Goal: Task Accomplishment & Management: Manage account settings

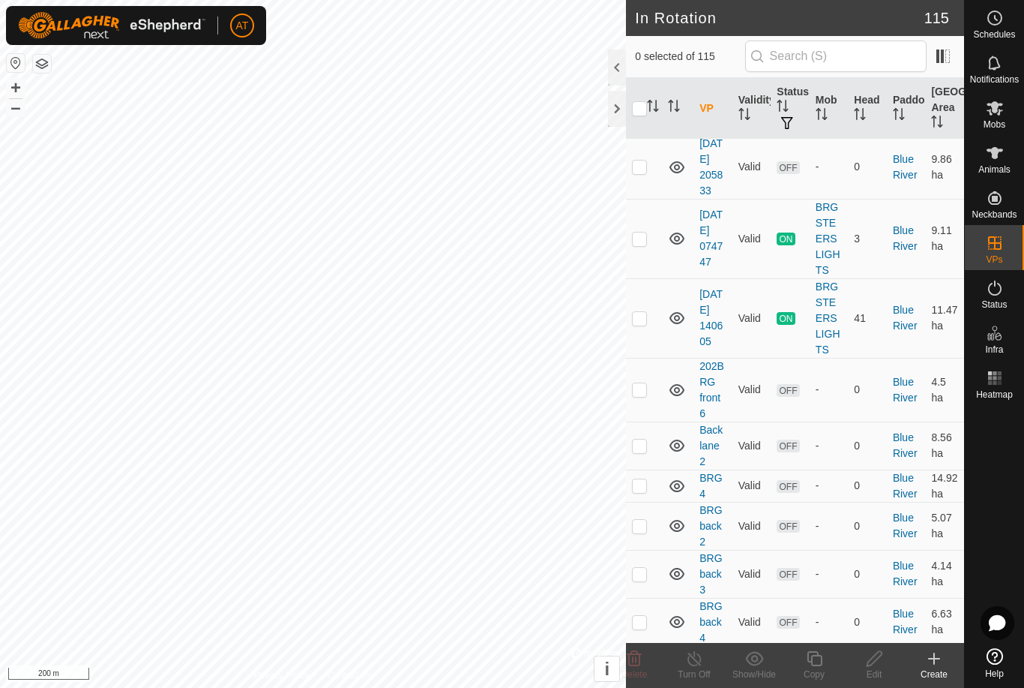
scroll to position [544, 0]
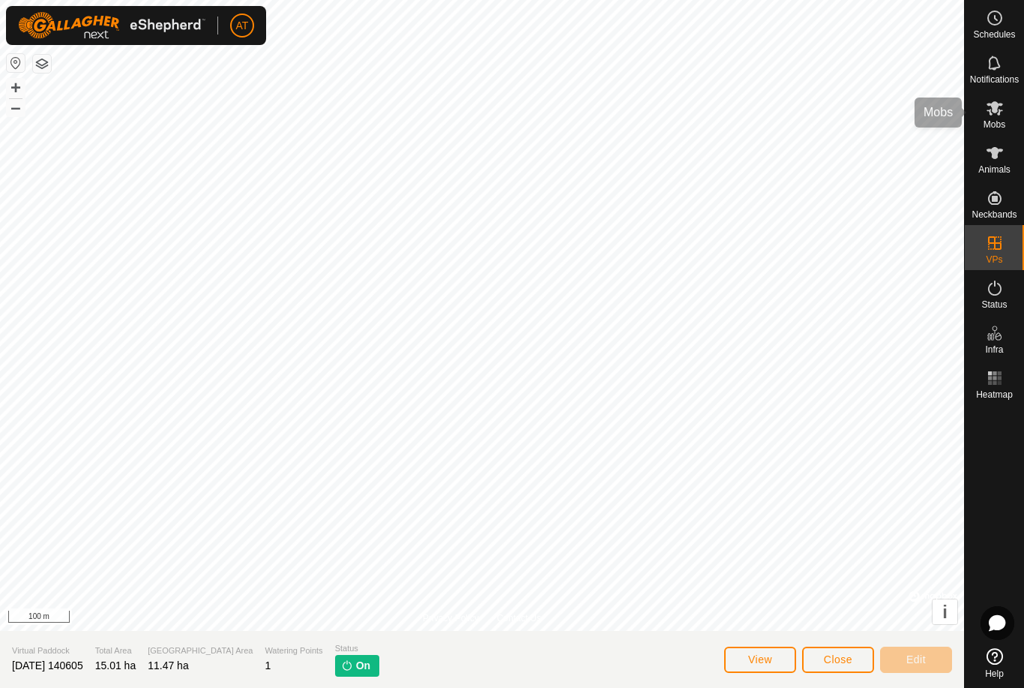
click at [1007, 110] on es-mob-svg-icon at bounding box center [994, 108] width 27 height 24
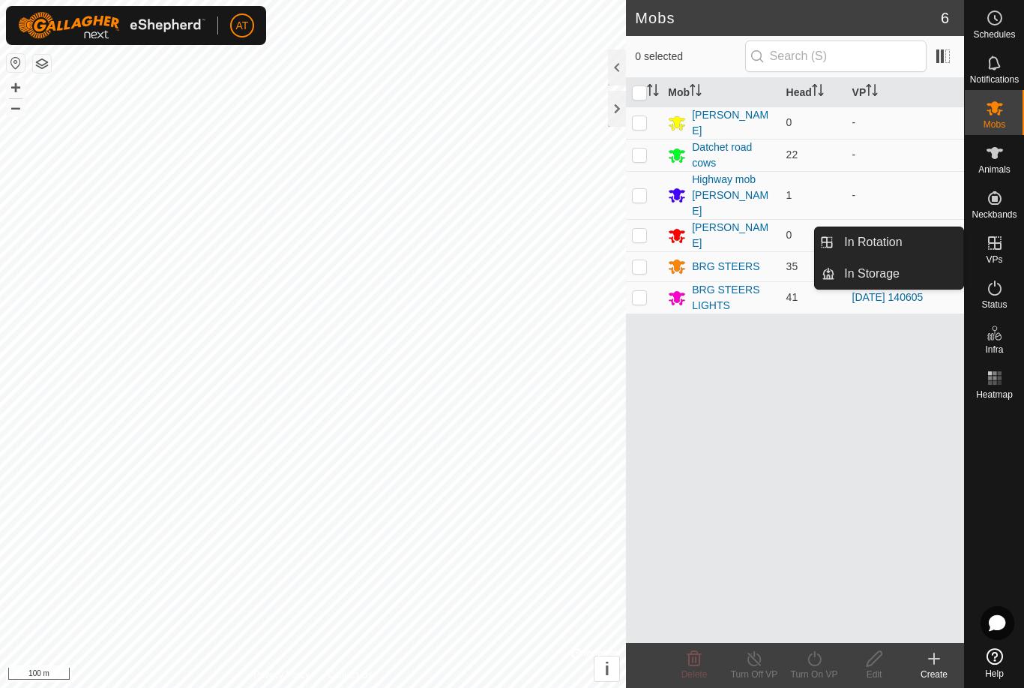
click at [912, 244] on link "In Rotation" at bounding box center [899, 242] width 128 height 30
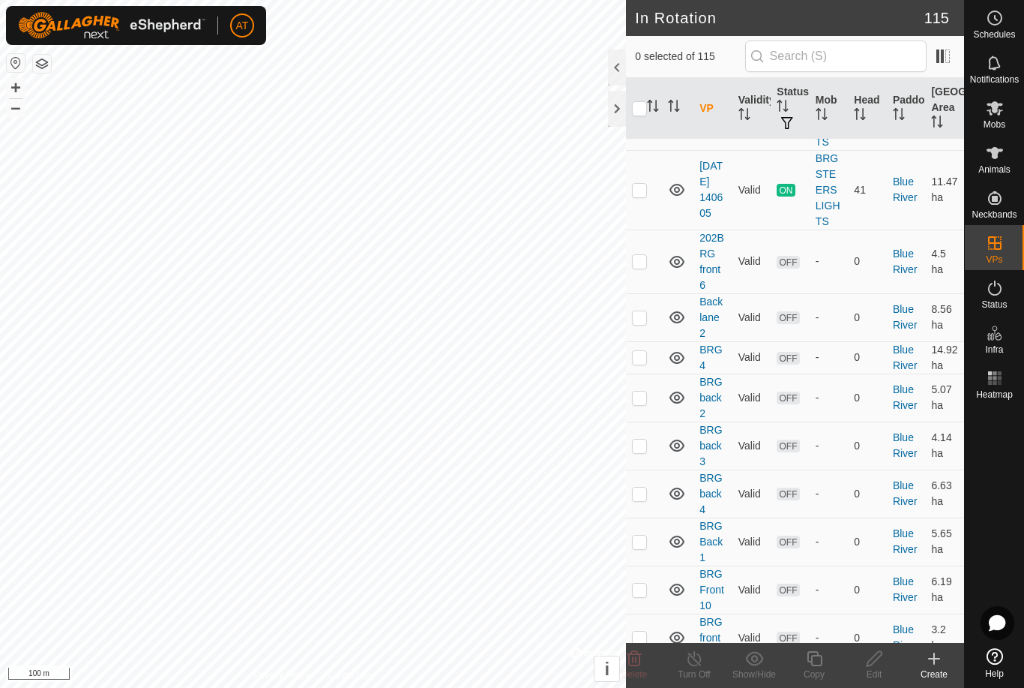
scroll to position [670, 0]
click at [642, 118] on p-checkbox at bounding box center [639, 112] width 15 height 12
click at [643, 667] on div "Delete" at bounding box center [634, 673] width 60 height 13
click at [625, 104] on div at bounding box center [617, 109] width 18 height 36
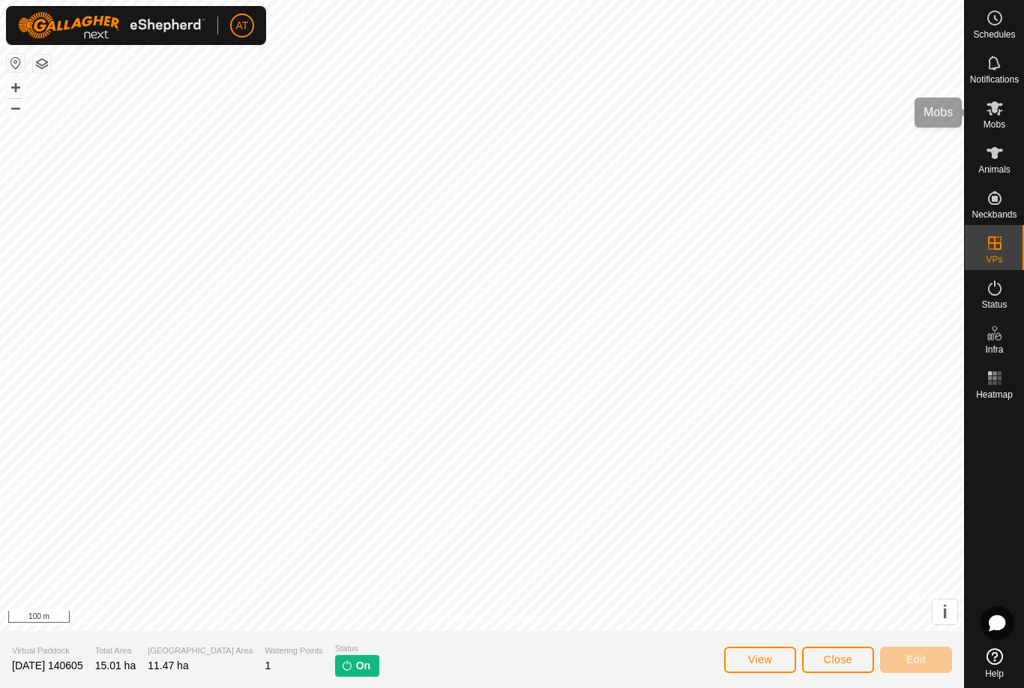
click at [1008, 107] on es-mob-svg-icon at bounding box center [994, 108] width 27 height 24
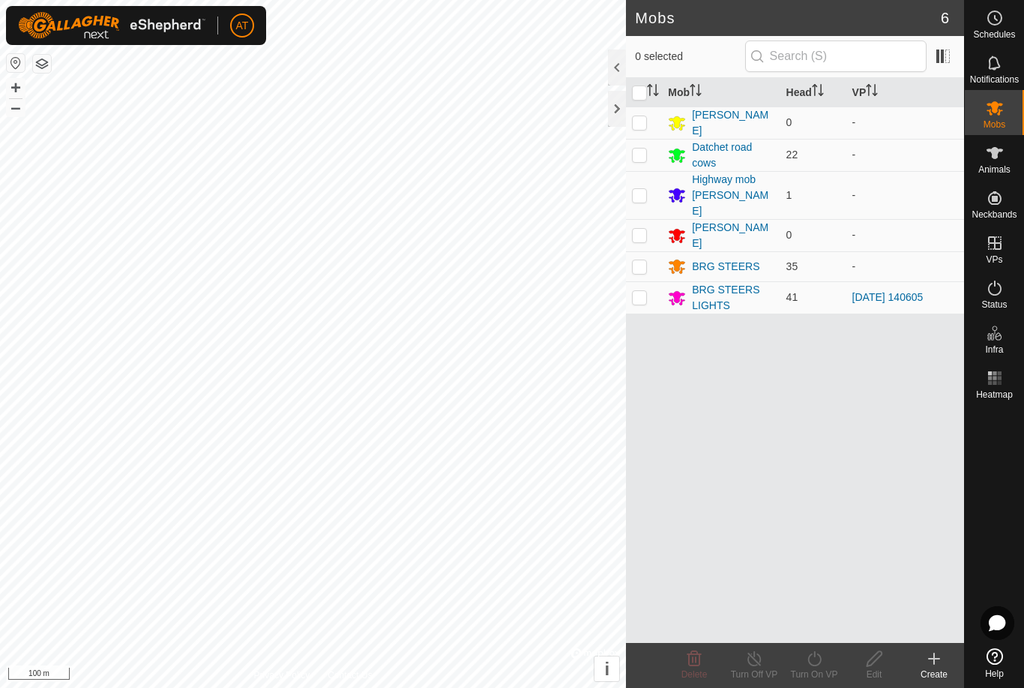
click at [649, 281] on td at bounding box center [644, 297] width 36 height 32
checkbox input "true"
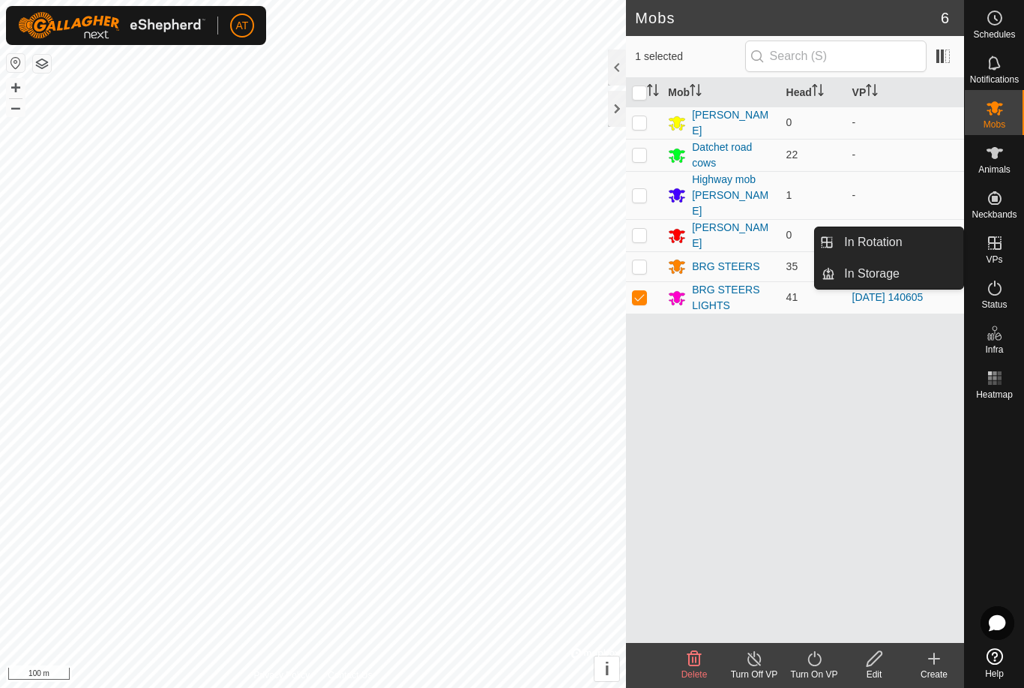
click at [888, 273] on span "In Storage" at bounding box center [871, 274] width 55 height 18
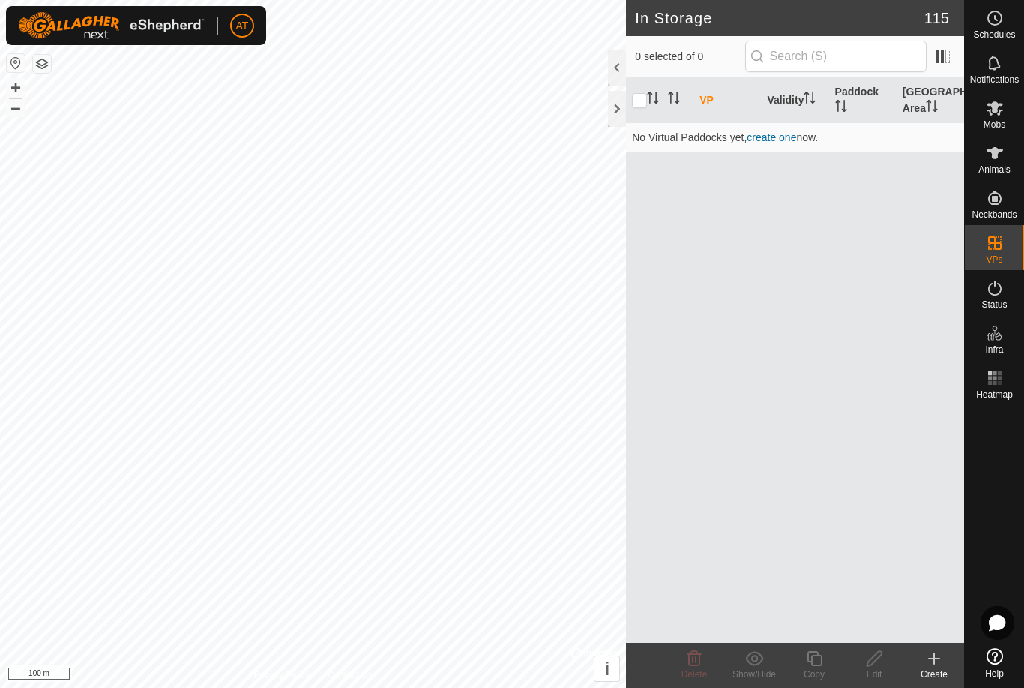
click at [934, 664] on icon at bounding box center [934, 658] width 0 height 10
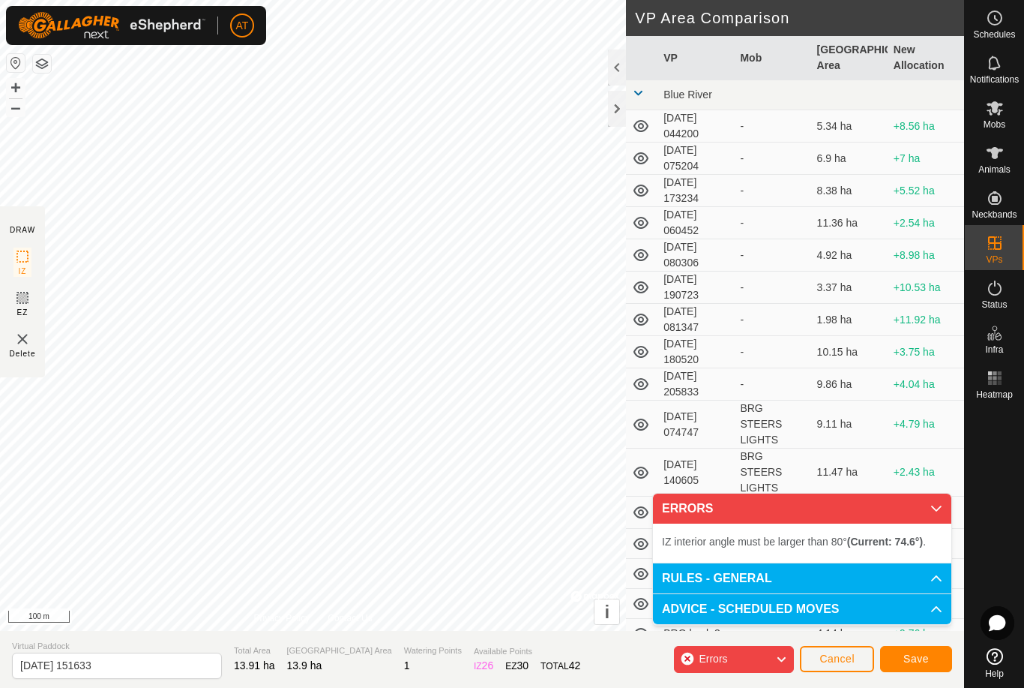
click at [838, 658] on span "Cancel" at bounding box center [836, 658] width 35 height 12
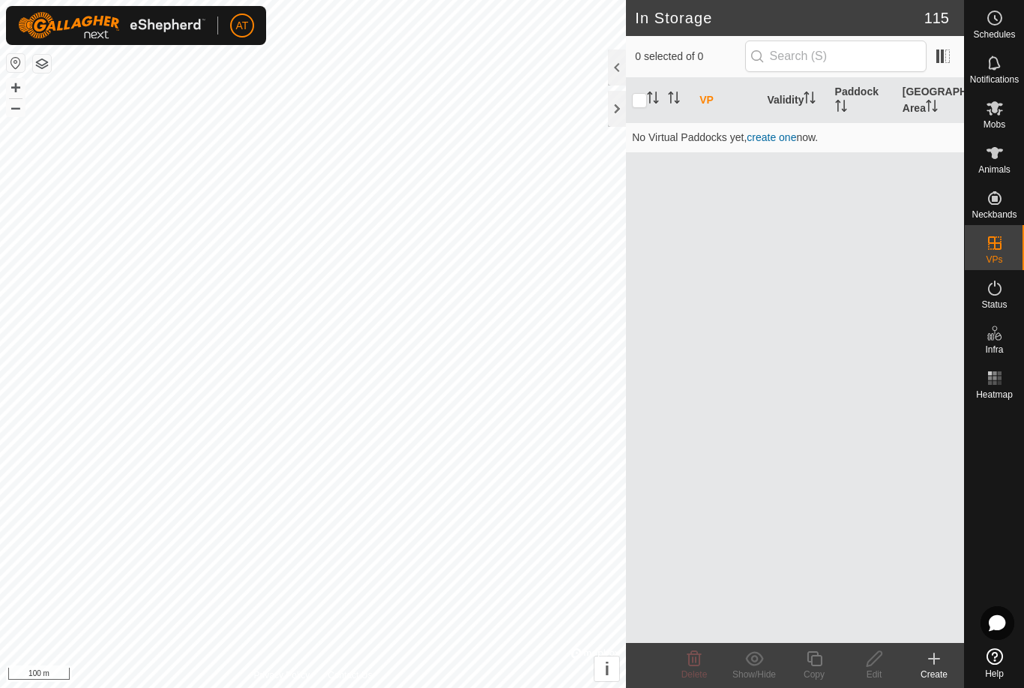
click at [931, 648] on div "Create" at bounding box center [934, 665] width 60 height 45
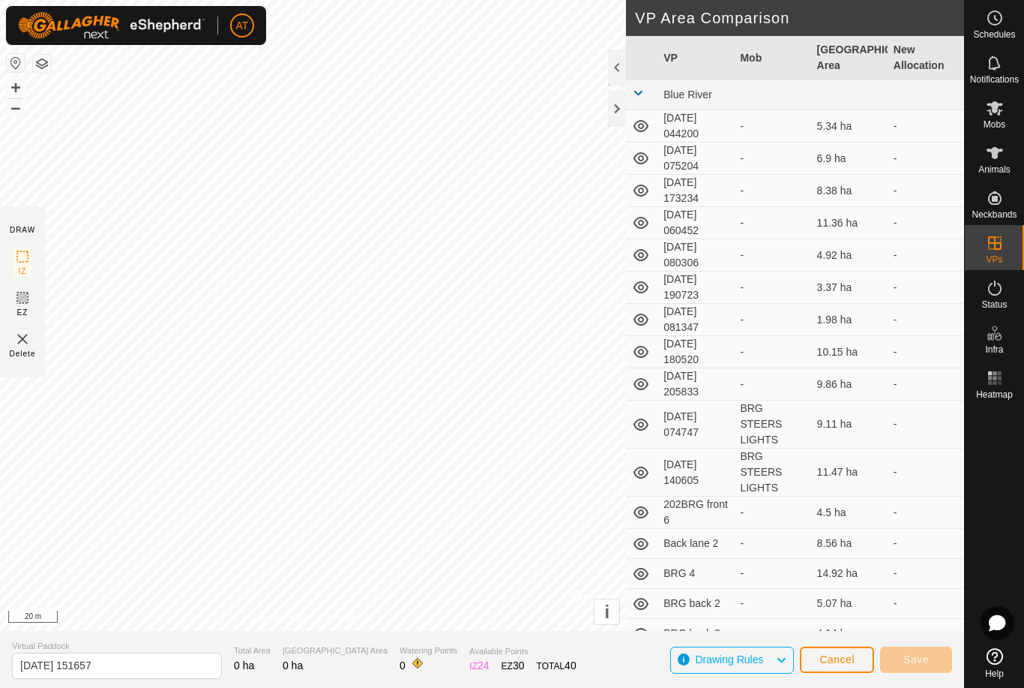
click at [837, 660] on span "Cancel" at bounding box center [836, 659] width 35 height 12
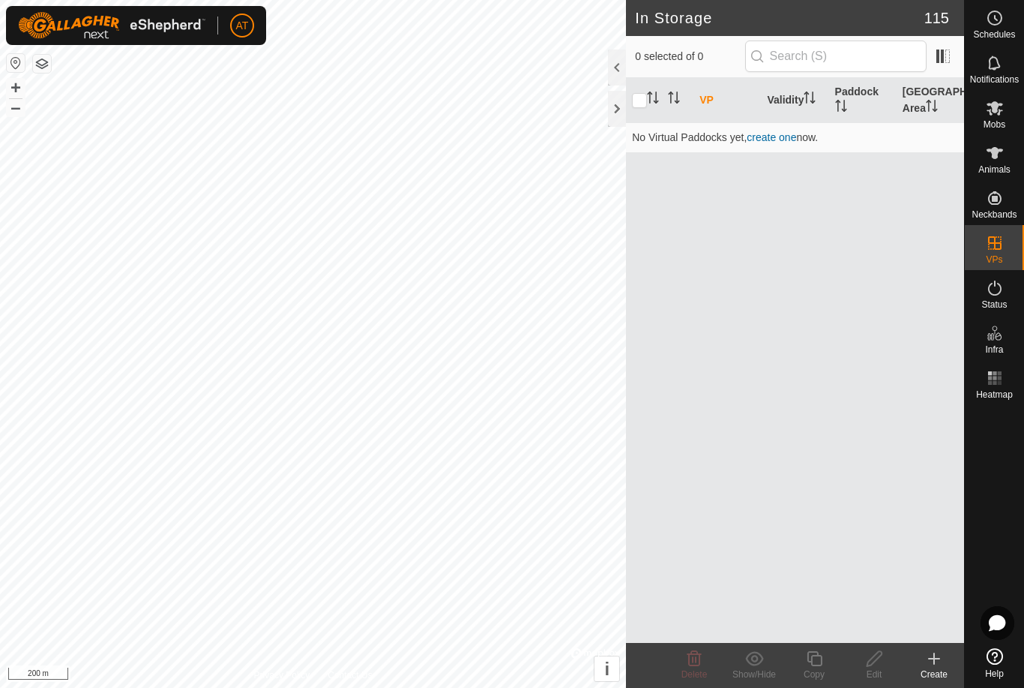
click at [933, 665] on icon at bounding box center [934, 658] width 18 height 18
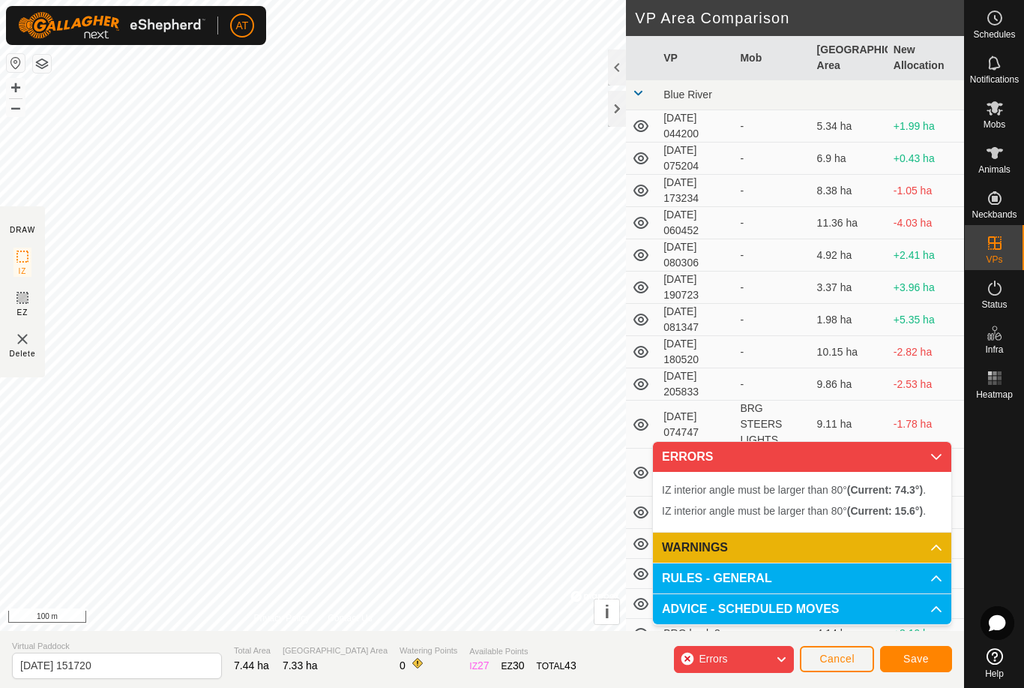
click at [853, 651] on button "Cancel" at bounding box center [837, 659] width 74 height 26
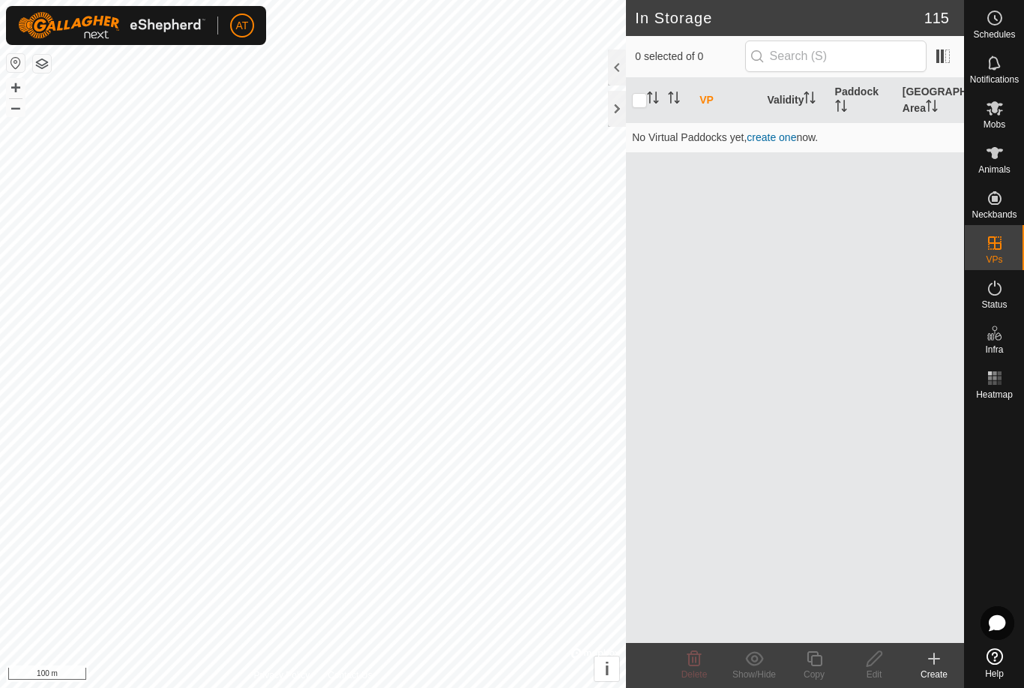
click at [937, 664] on icon at bounding box center [934, 658] width 18 height 18
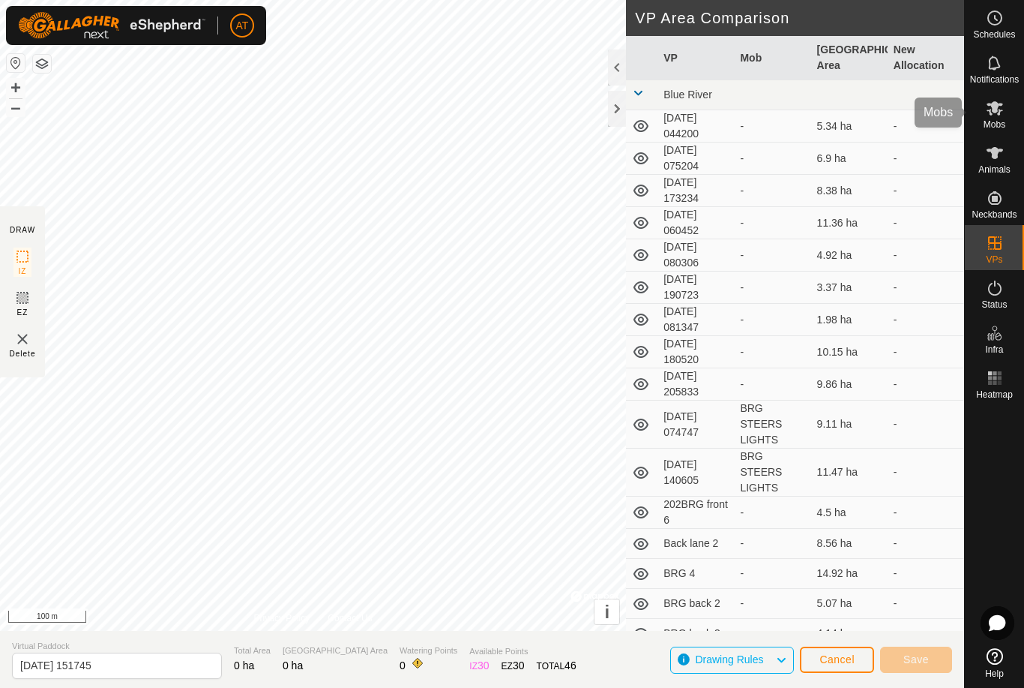
click at [1005, 105] on es-mob-svg-icon at bounding box center [994, 108] width 27 height 24
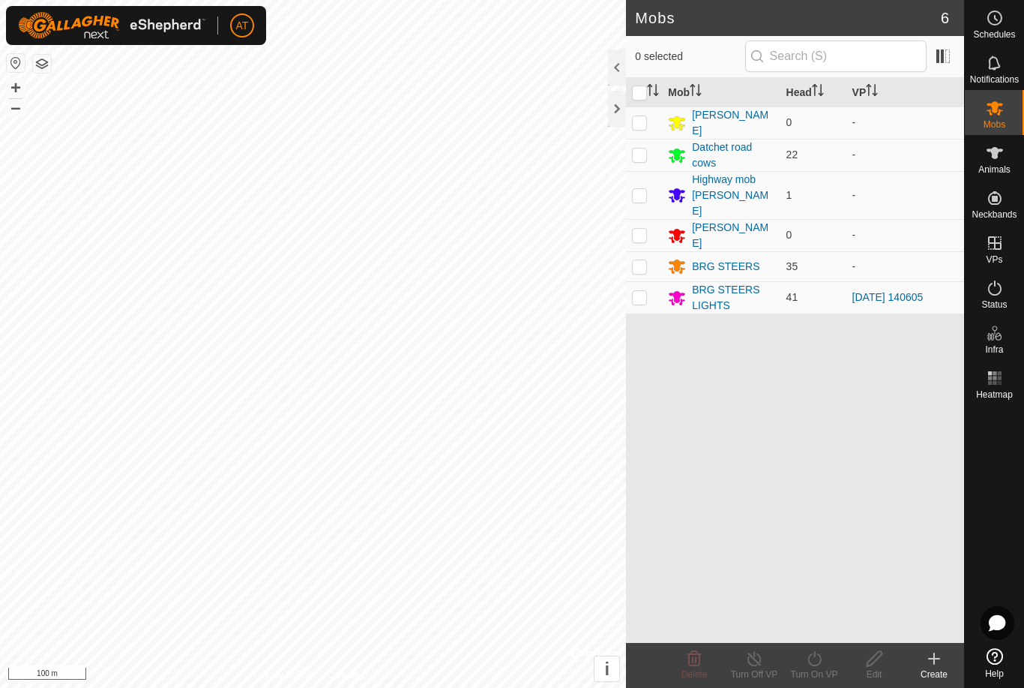
click at [636, 291] on p-checkbox at bounding box center [639, 297] width 15 height 12
checkbox input "true"
click at [934, 655] on icon at bounding box center [934, 658] width 0 height 10
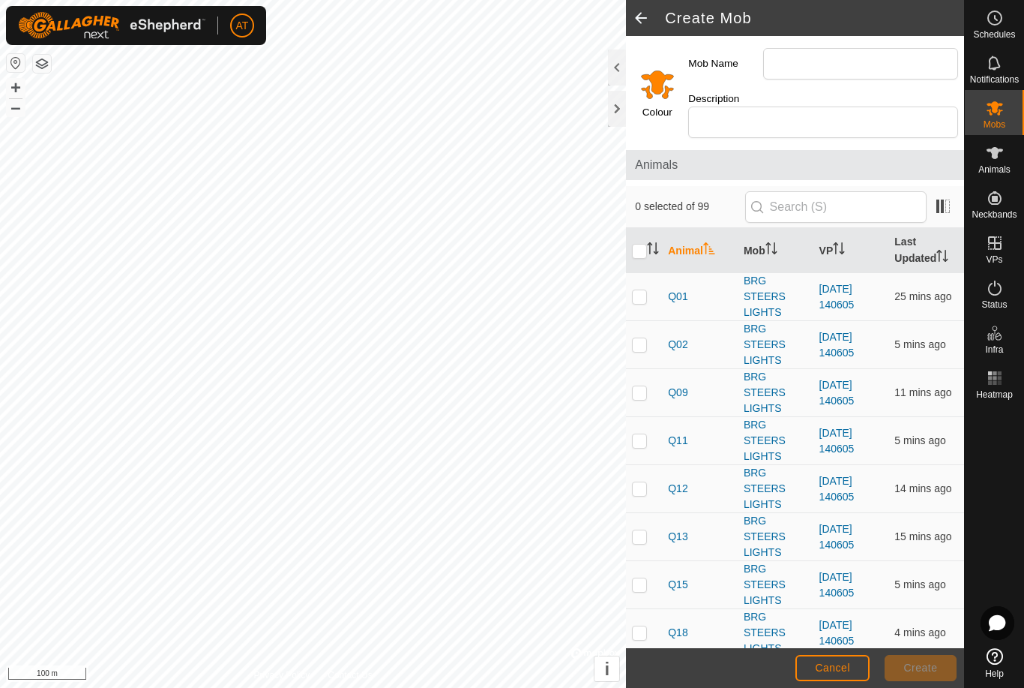
click at [612, 109] on div at bounding box center [617, 109] width 18 height 36
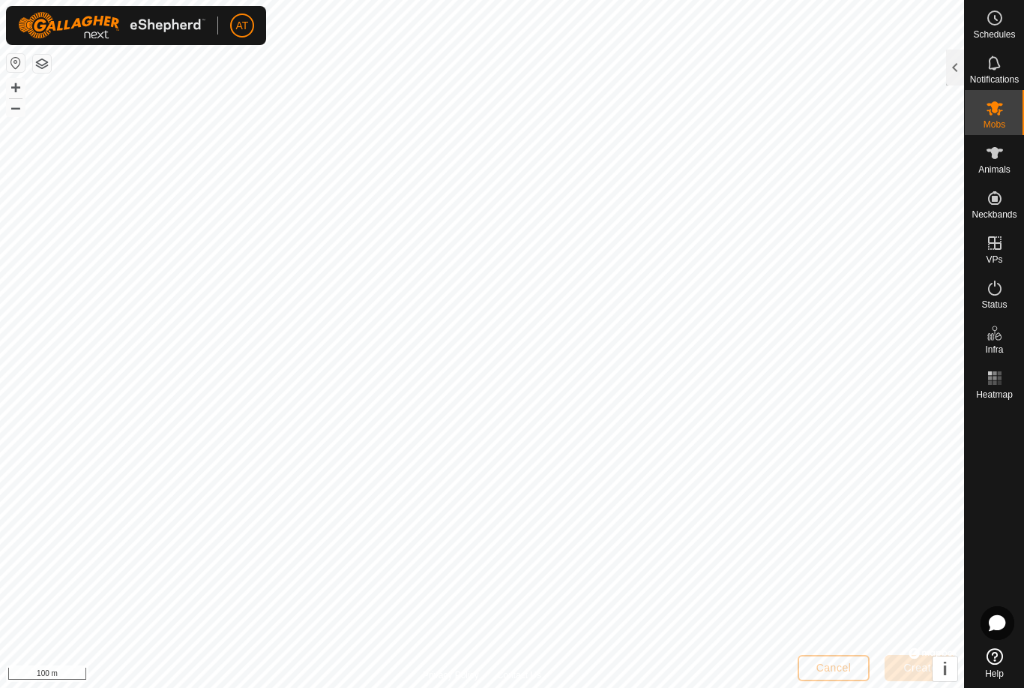
click at [957, 63] on div at bounding box center [955, 67] width 18 height 36
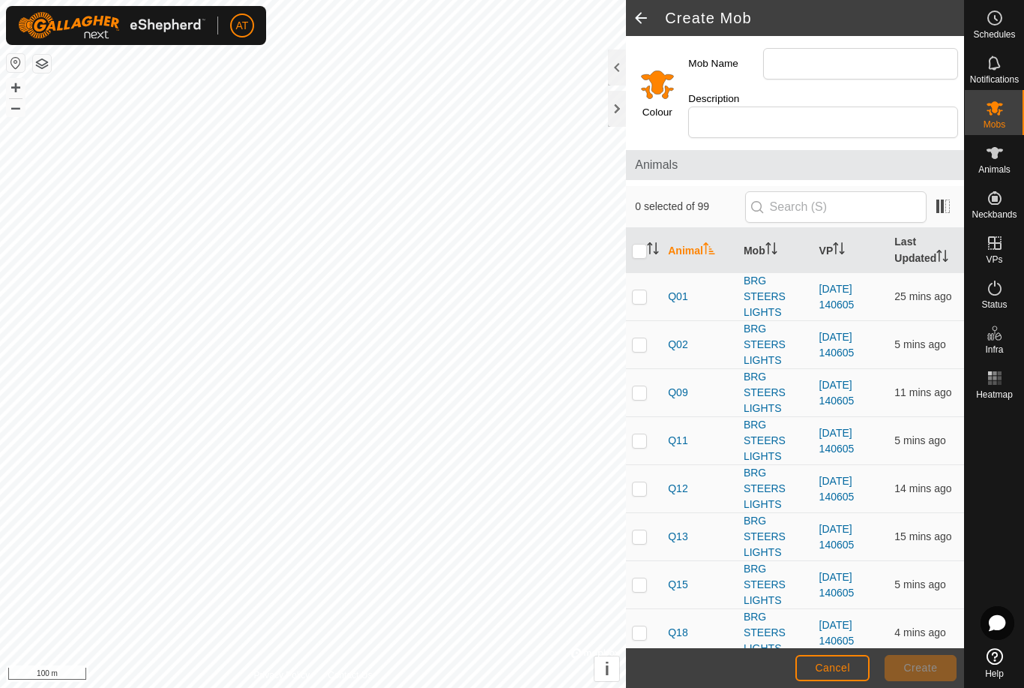
click at [626, 107] on div at bounding box center [617, 109] width 18 height 36
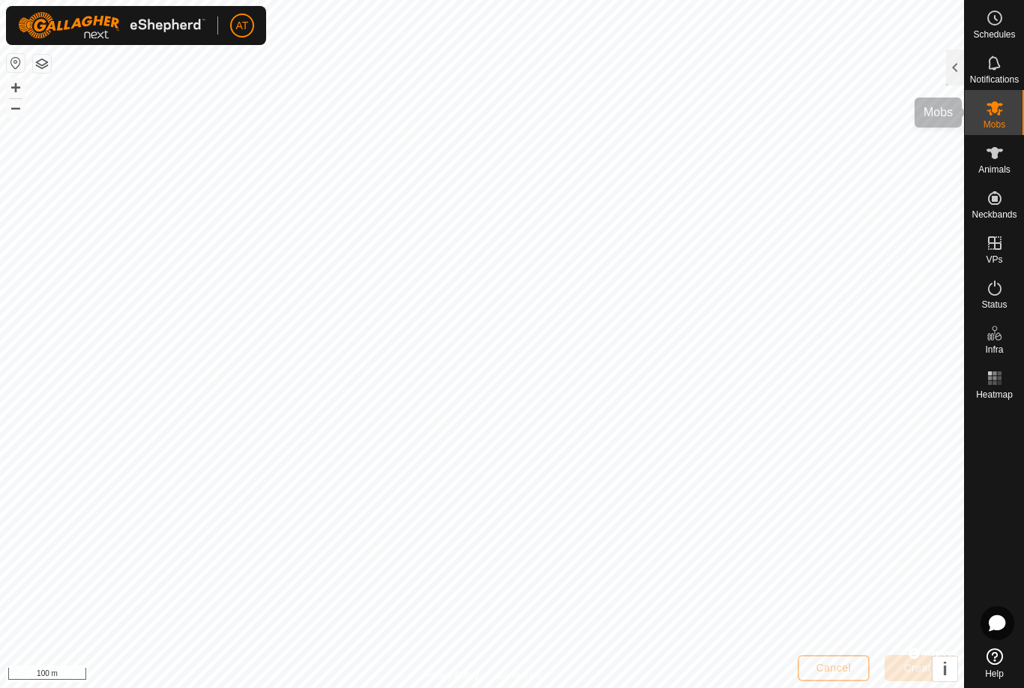
click at [1004, 116] on es-mob-svg-icon at bounding box center [994, 108] width 27 height 24
click at [955, 84] on div at bounding box center [955, 67] width 18 height 36
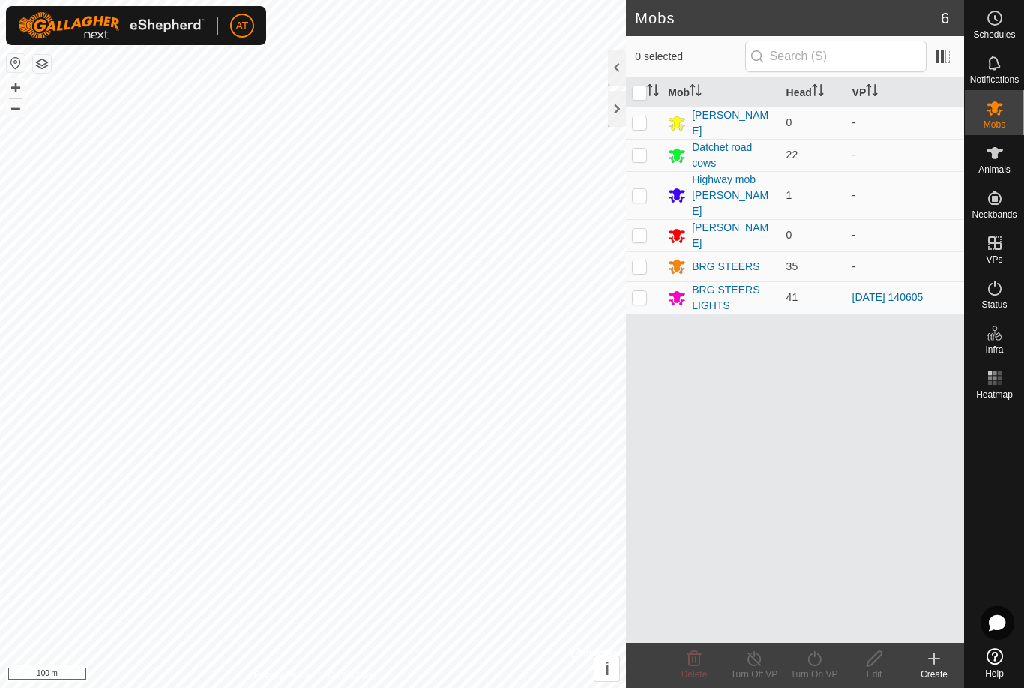
click at [646, 291] on p-checkbox at bounding box center [639, 297] width 15 height 12
checkbox input "true"
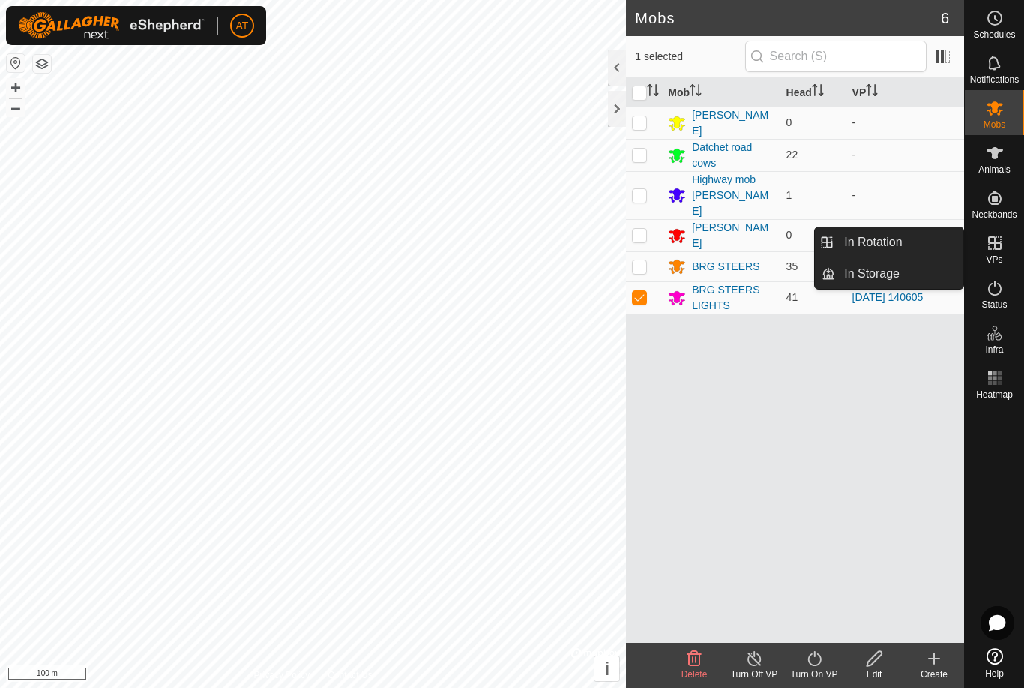
click at [908, 283] on link "In Storage" at bounding box center [899, 274] width 128 height 30
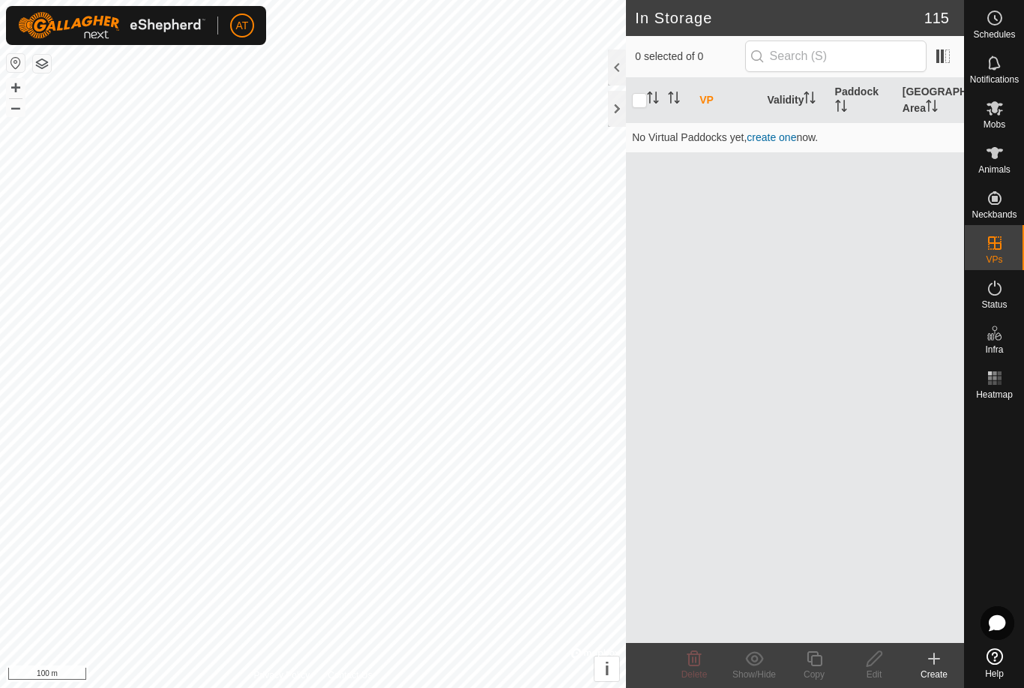
click at [947, 658] on create-svg-icon at bounding box center [934, 658] width 60 height 18
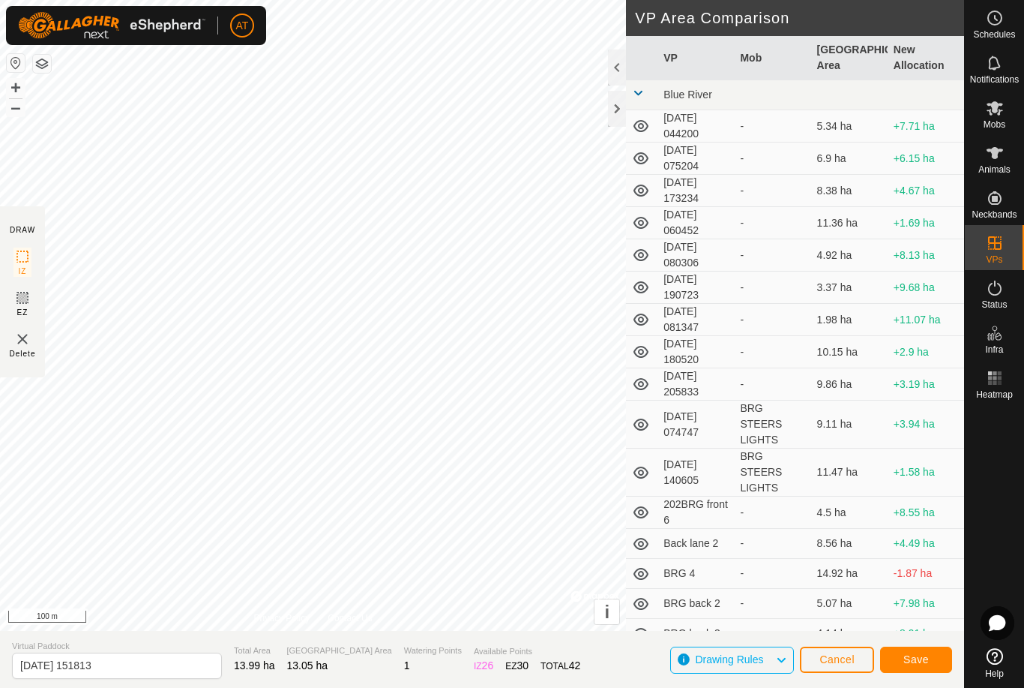
click at [928, 657] on span "Save" at bounding box center [915, 659] width 25 height 12
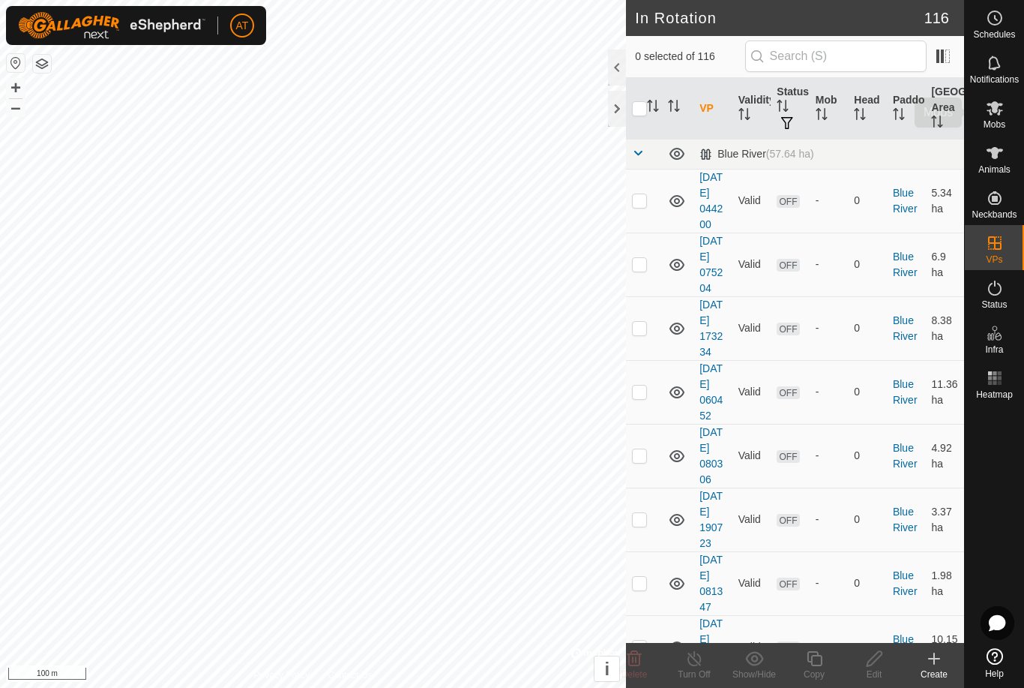
click at [1005, 111] on es-mob-svg-icon at bounding box center [994, 108] width 27 height 24
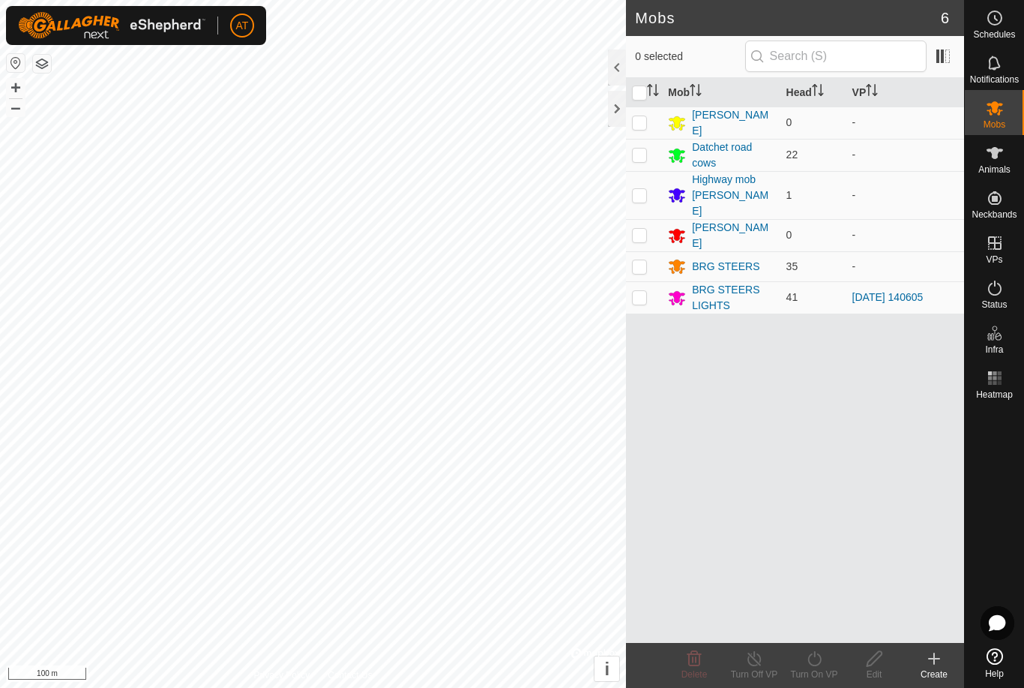
click at [620, 106] on div at bounding box center [617, 109] width 18 height 36
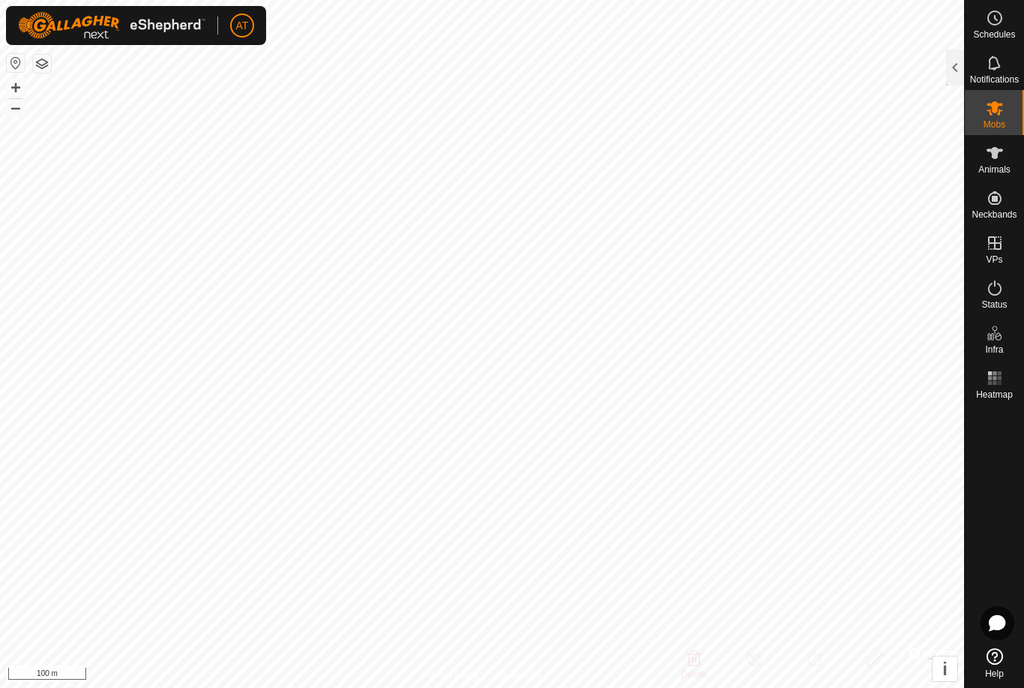
click at [948, 73] on div at bounding box center [955, 67] width 18 height 36
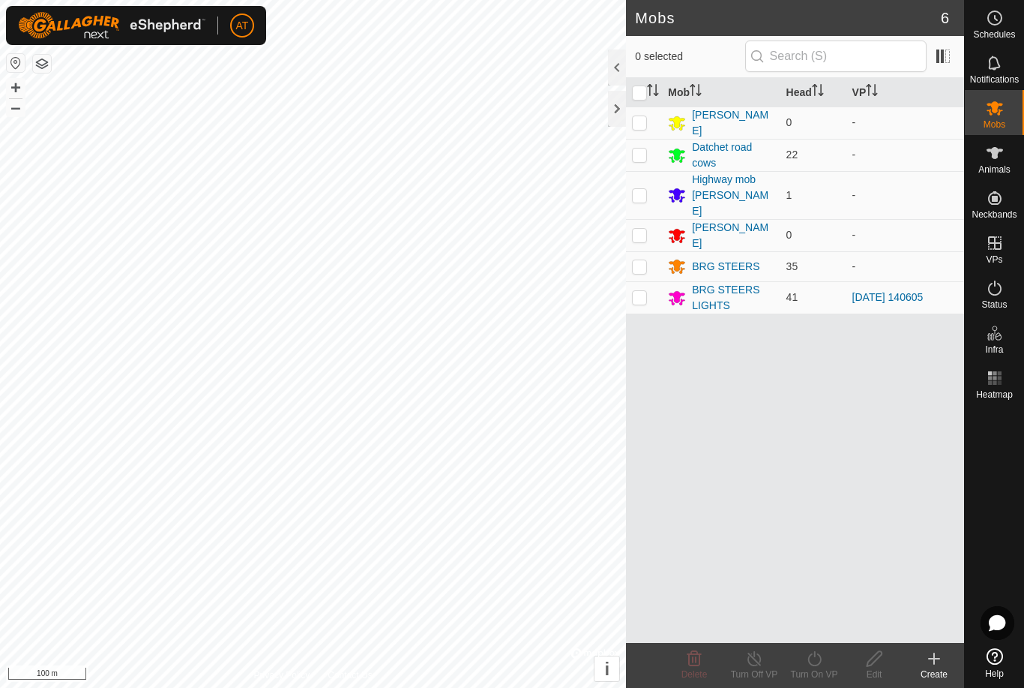
click at [625, 109] on div at bounding box center [617, 109] width 18 height 36
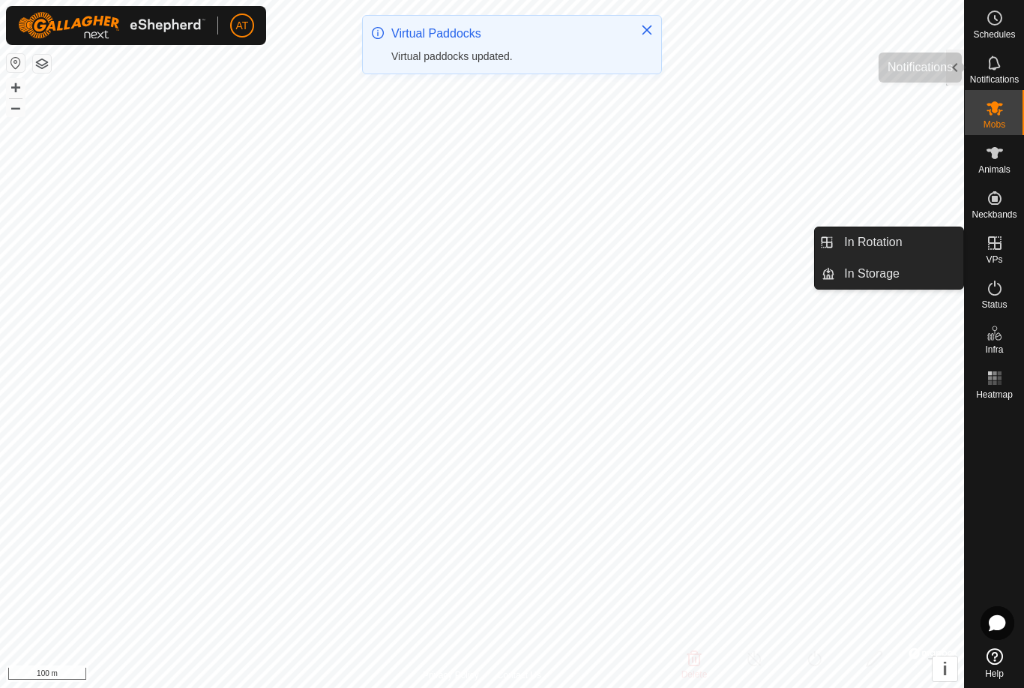
click at [968, 66] on div "Notifications" at bounding box center [994, 67] width 59 height 45
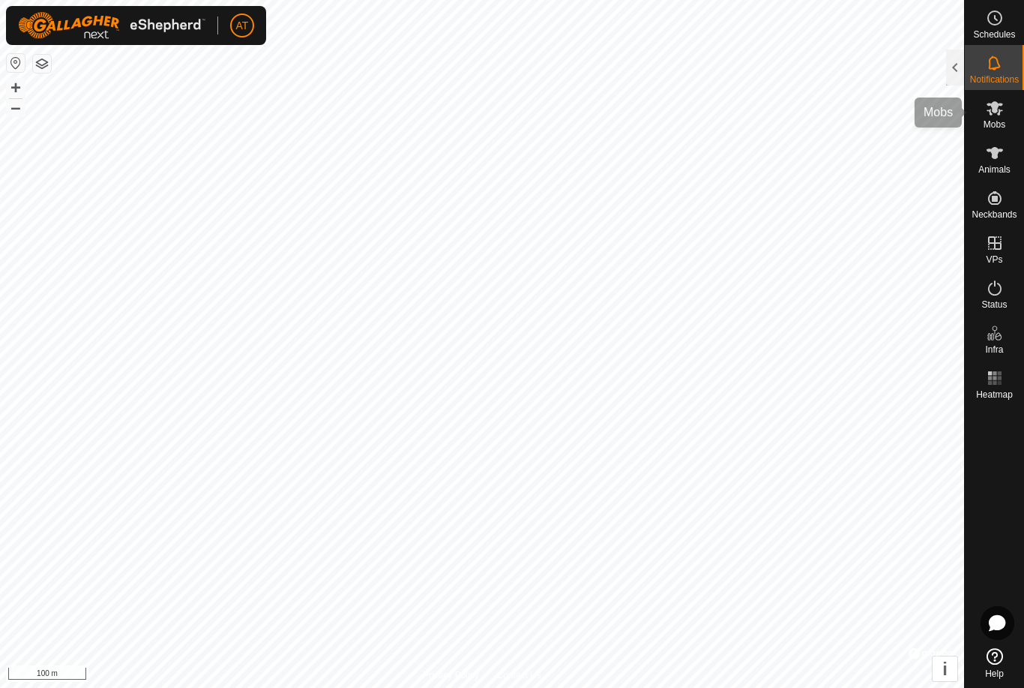
click at [1001, 120] on span "Mobs" at bounding box center [995, 124] width 22 height 9
click at [993, 126] on span "Mobs" at bounding box center [995, 124] width 22 height 9
click at [962, 68] on div at bounding box center [955, 67] width 18 height 36
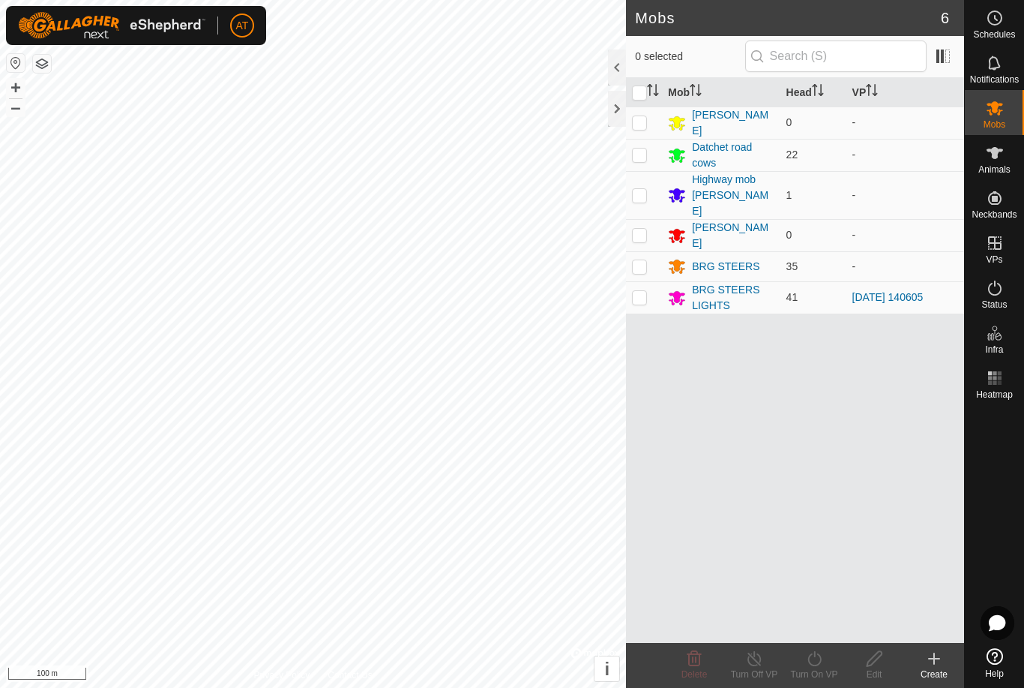
click at [654, 281] on td at bounding box center [644, 297] width 36 height 32
checkbox input "true"
click at [821, 652] on icon at bounding box center [814, 658] width 19 height 18
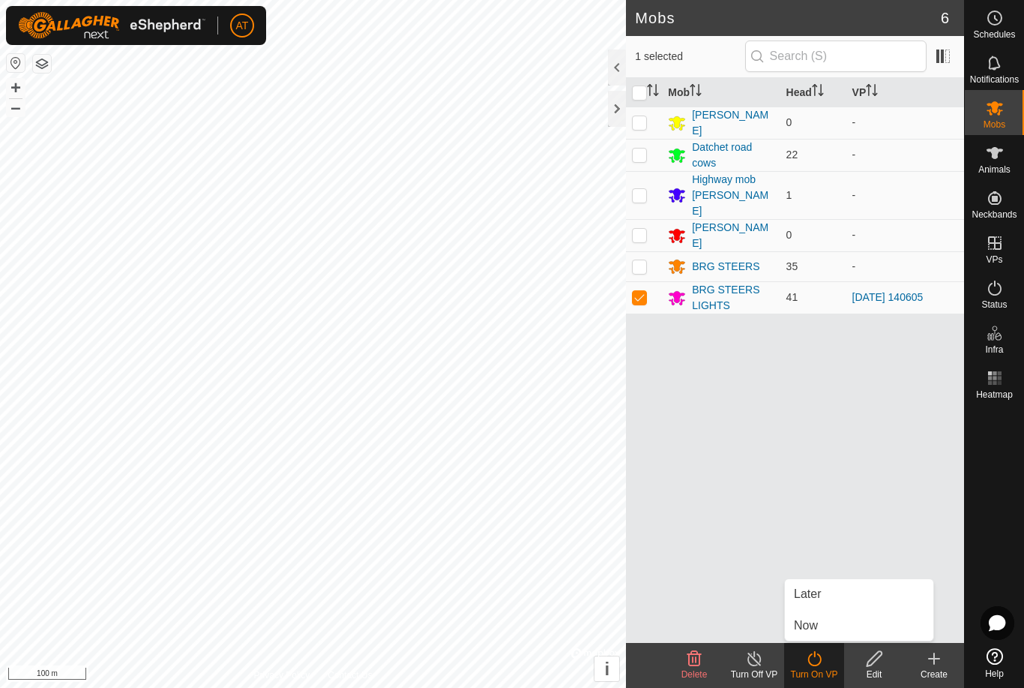
click at [813, 628] on span "Now" at bounding box center [806, 625] width 24 height 18
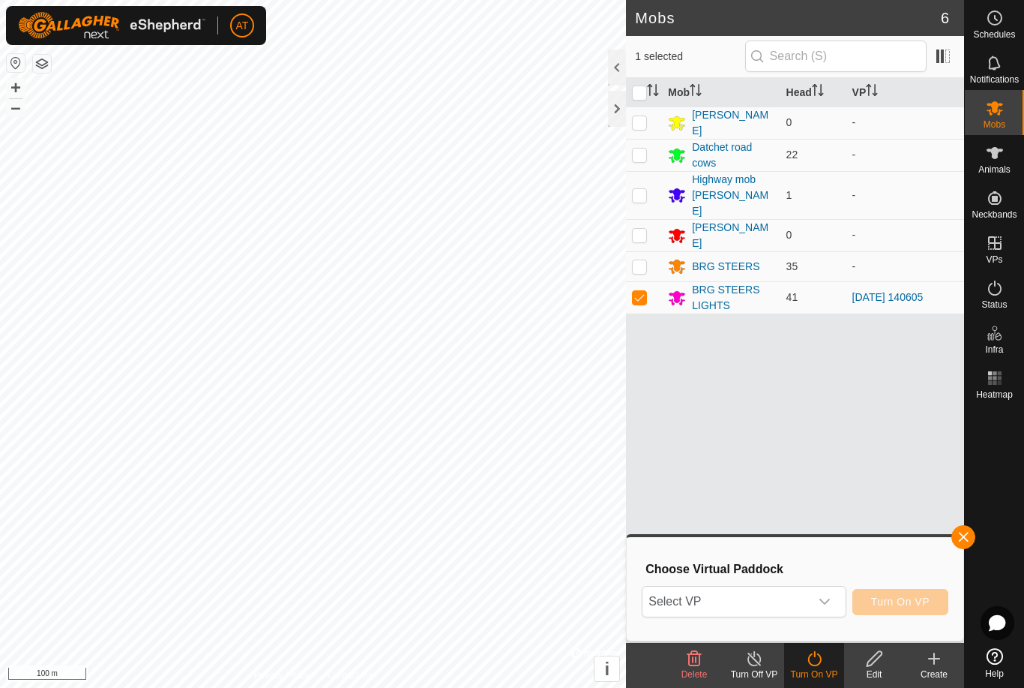
click at [835, 598] on div "dropdown trigger" at bounding box center [825, 601] width 30 height 30
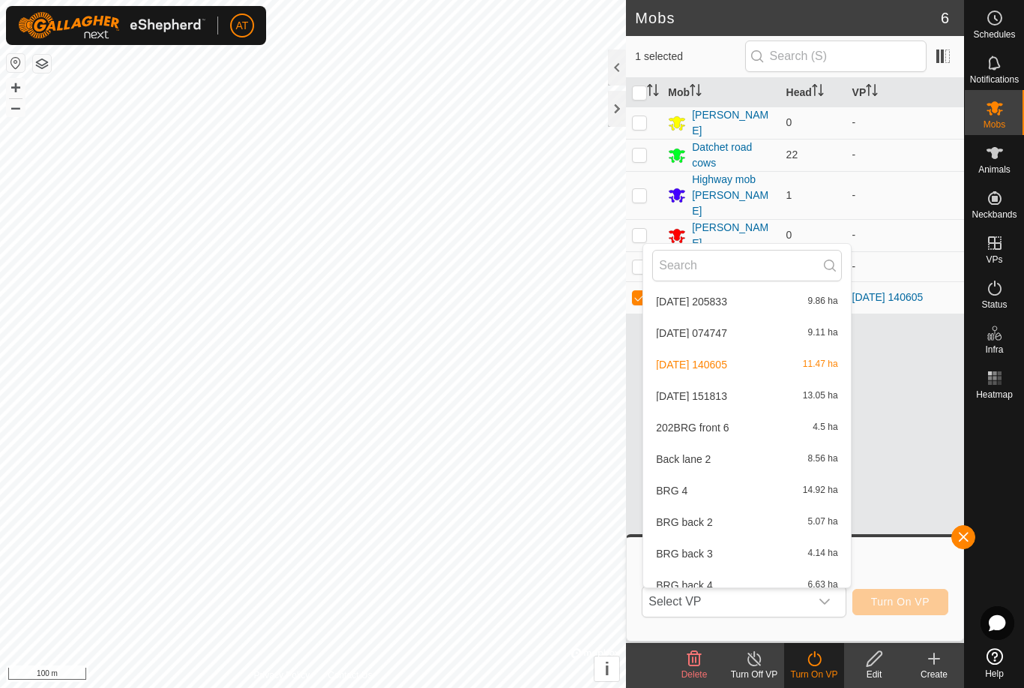
scroll to position [283, 0]
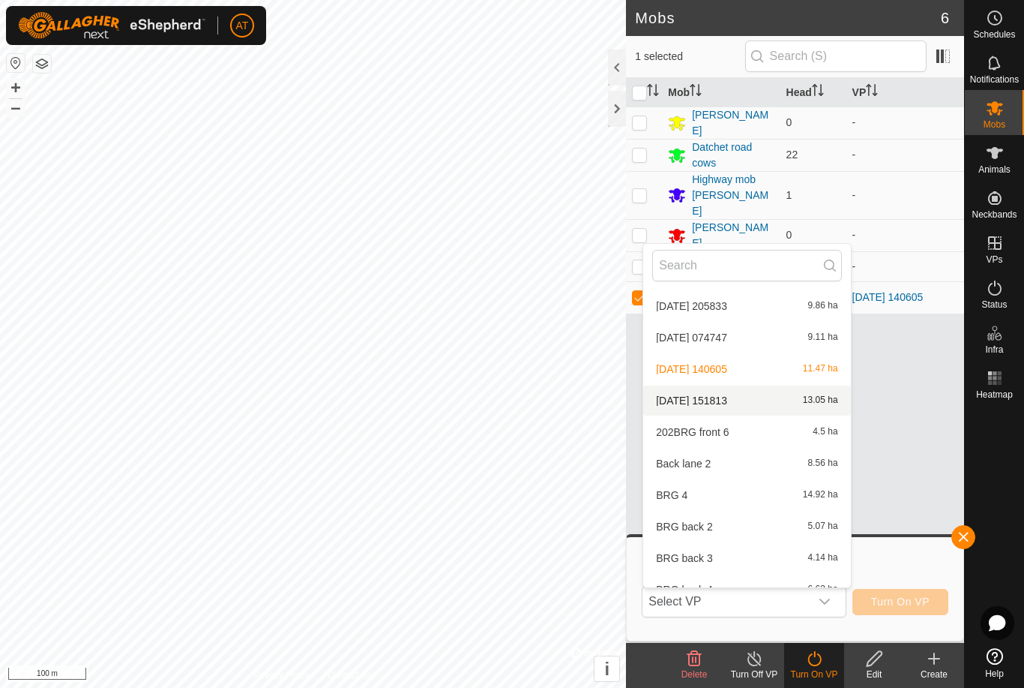
click at [753, 402] on div "2025-08-19 151813 13.05 ha" at bounding box center [746, 400] width 189 height 18
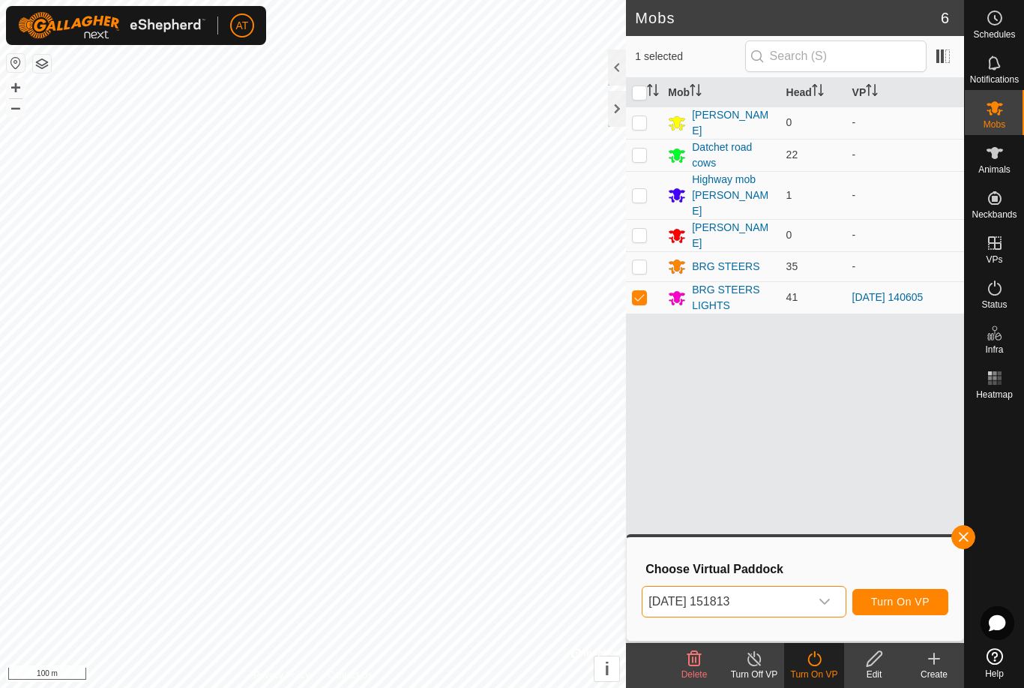
click at [909, 603] on span "Turn On VP" at bounding box center [900, 601] width 58 height 12
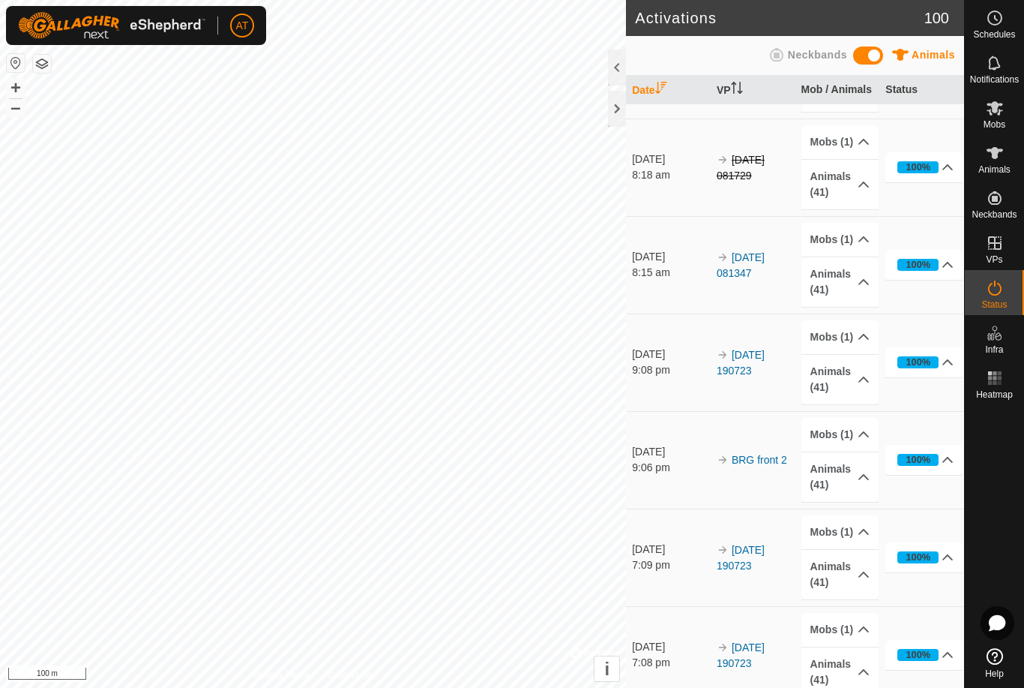
scroll to position [668, 0]
